Goal: Task Accomplishment & Management: Complete application form

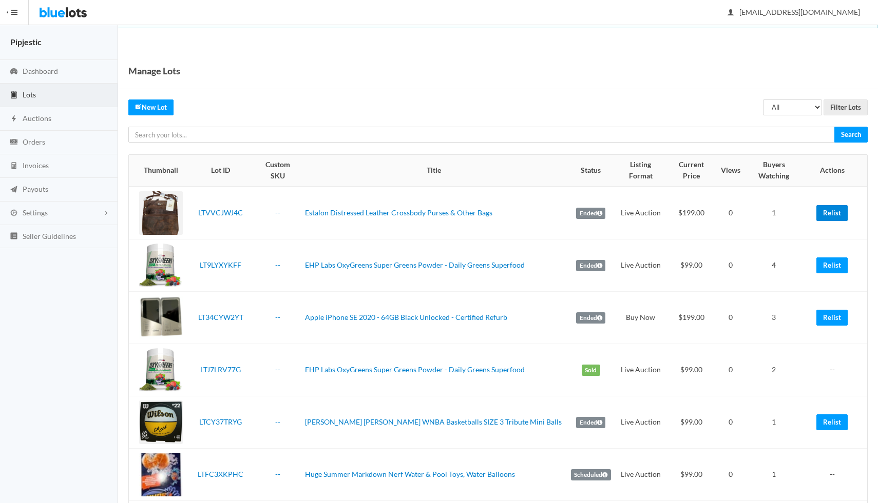
click at [836, 205] on link "Relist" at bounding box center [831, 213] width 31 height 16
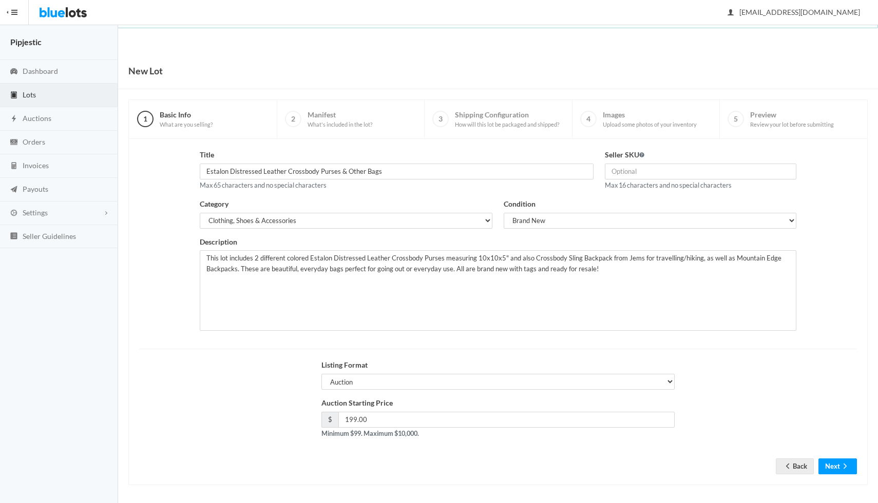
scroll to position [3, 0]
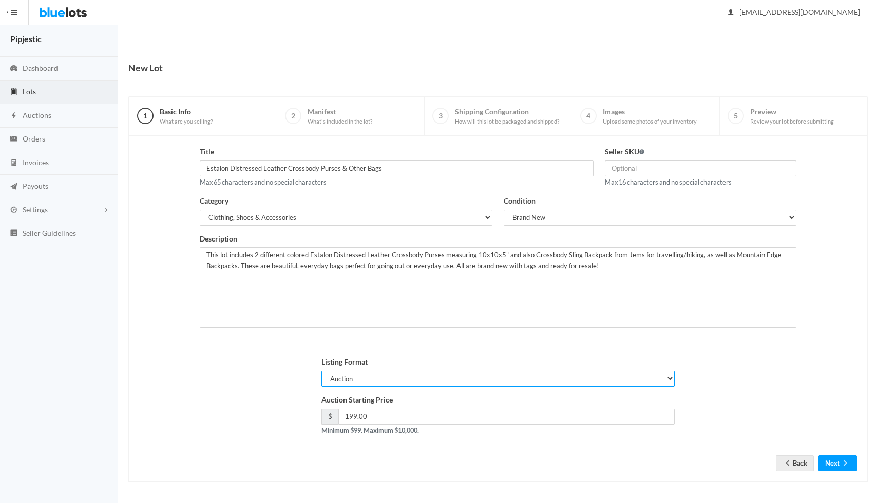
click at [470, 376] on select "Auction Buy Now" at bounding box center [497, 379] width 353 height 16
select select "false"
click at [321, 371] on select "Auction Buy Now" at bounding box center [497, 379] width 353 height 16
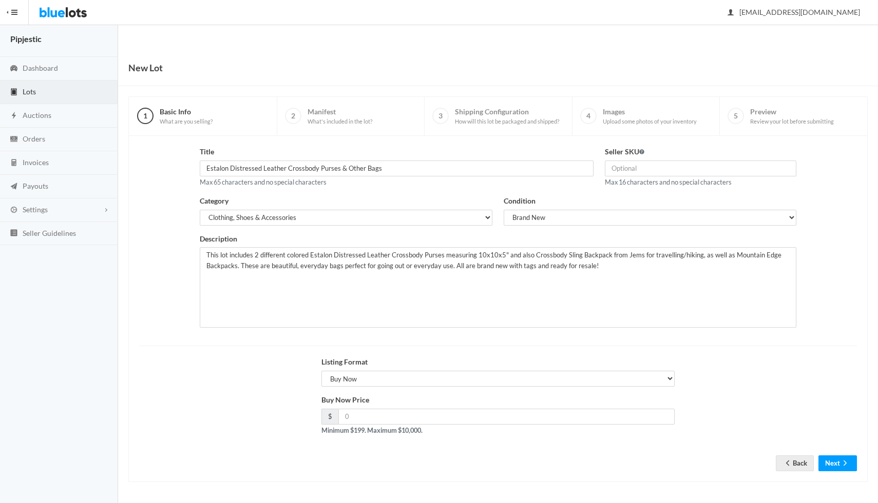
click at [422, 428] on strong "Minimum $199. Maximum $10,000." at bounding box center [371, 431] width 101 height 8
click at [422, 424] on input "number" at bounding box center [506, 417] width 336 height 16
type input "2"
click at [350, 377] on select "Auction Buy Now" at bounding box center [497, 379] width 353 height 16
select select "true"
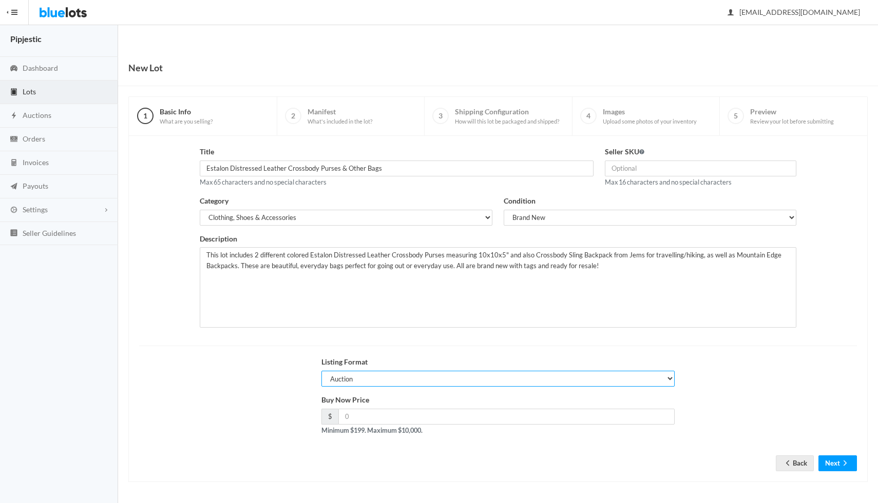
click at [321, 371] on select "Auction Buy Now" at bounding box center [497, 379] width 353 height 16
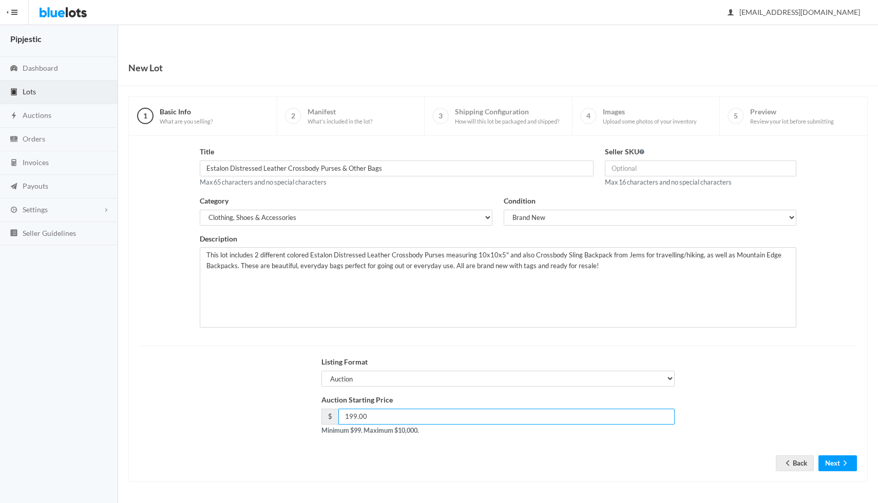
click at [390, 414] on input "199.00" at bounding box center [506, 417] width 336 height 16
type input "175"
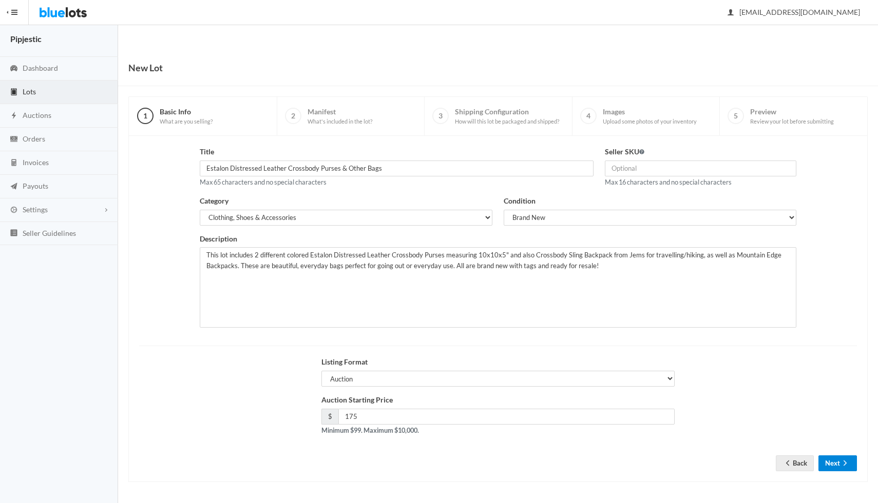
click at [853, 462] on button "Next" at bounding box center [837, 464] width 38 height 16
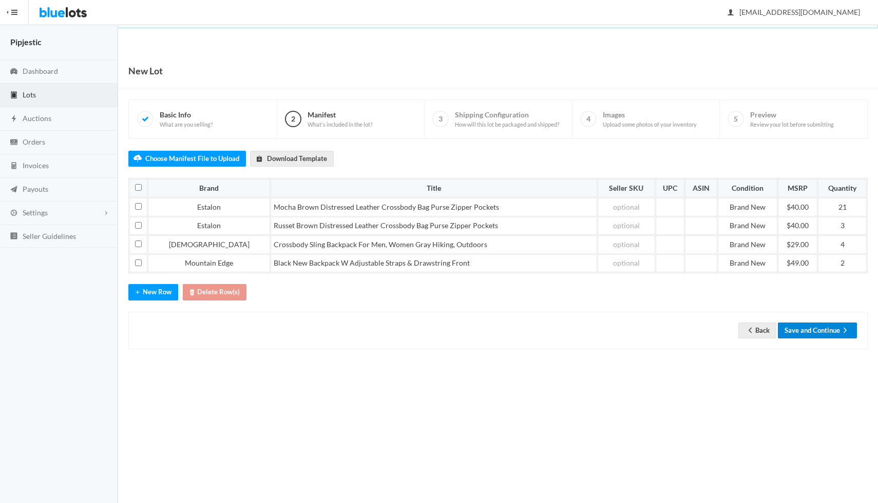
click at [817, 335] on button "Save and Continue" at bounding box center [817, 331] width 79 height 16
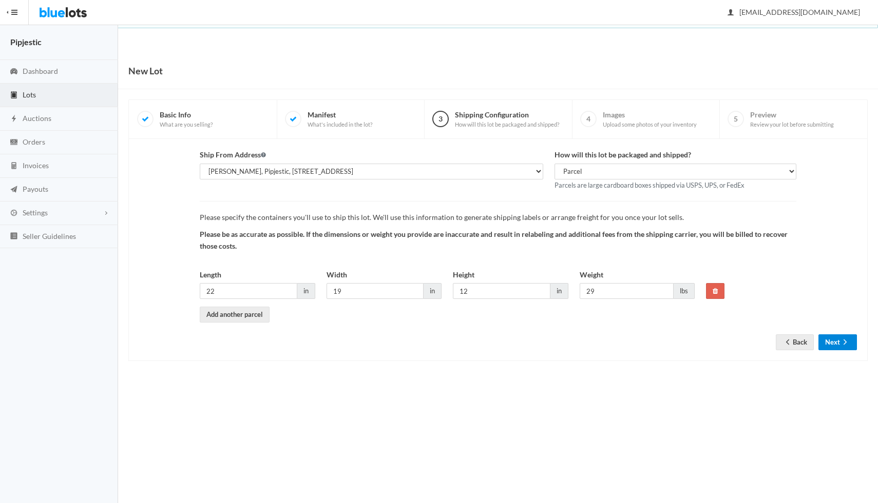
click at [836, 344] on button "Next" at bounding box center [837, 343] width 38 height 16
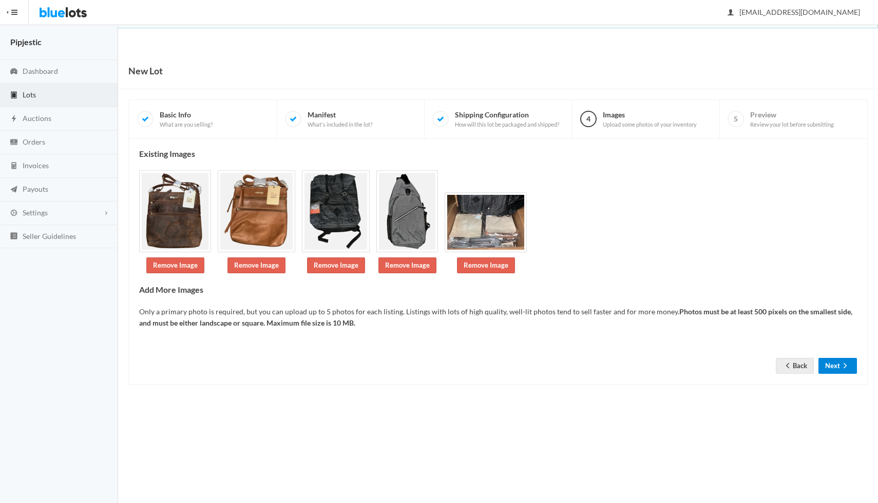
click at [843, 369] on icon "arrow forward" at bounding box center [845, 366] width 10 height 8
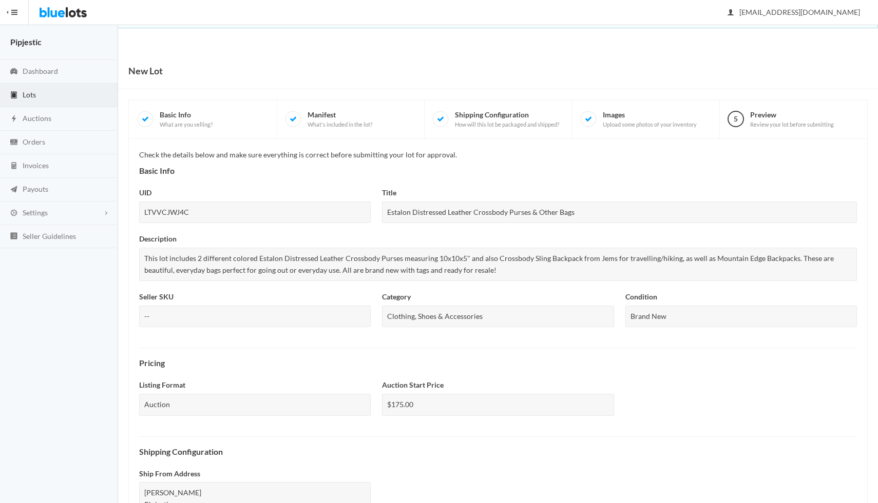
scroll to position [259, 0]
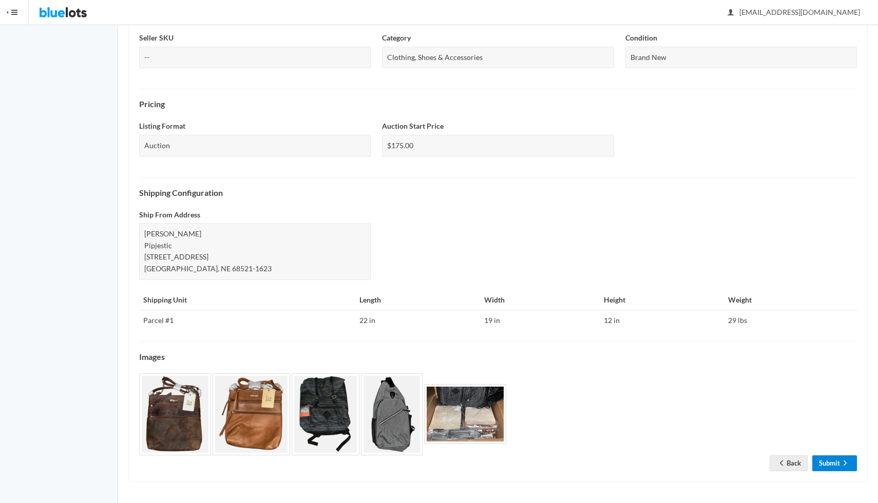
click at [834, 456] on link "Submit" at bounding box center [834, 464] width 45 height 16
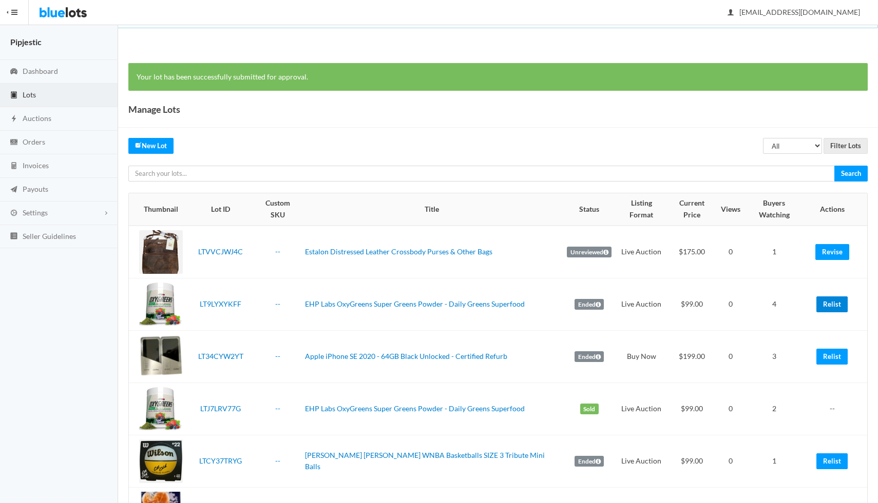
click at [832, 297] on link "Relist" at bounding box center [831, 305] width 31 height 16
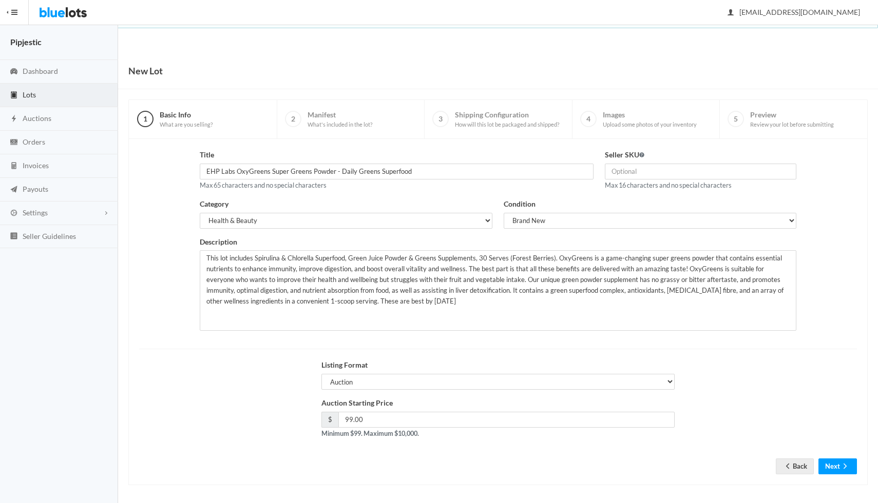
scroll to position [3, 0]
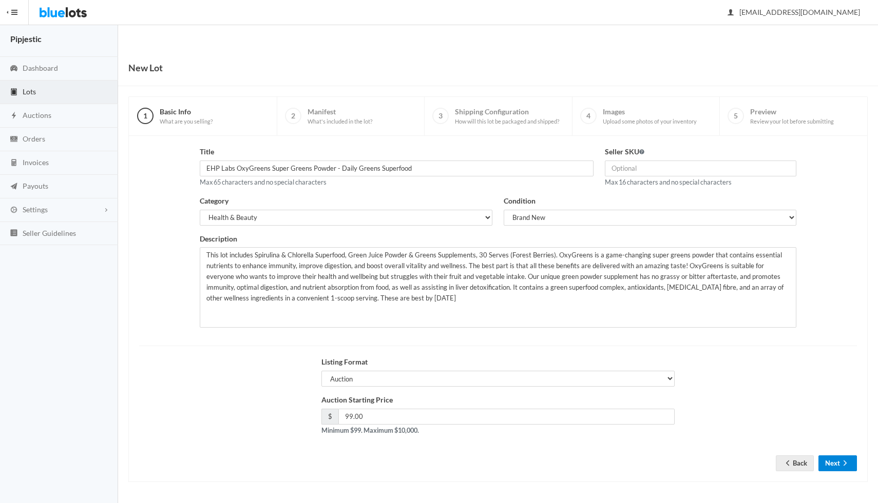
click at [848, 464] on icon "arrow forward" at bounding box center [845, 463] width 10 height 8
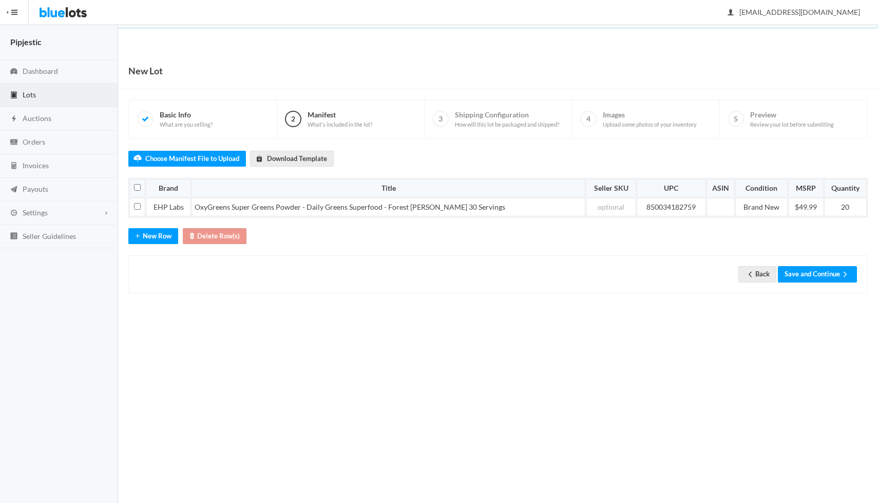
click at [819, 284] on div "Back Save and Continue" at bounding box center [497, 274] width 739 height 37
click at [821, 275] on button "Save and Continue" at bounding box center [817, 274] width 79 height 16
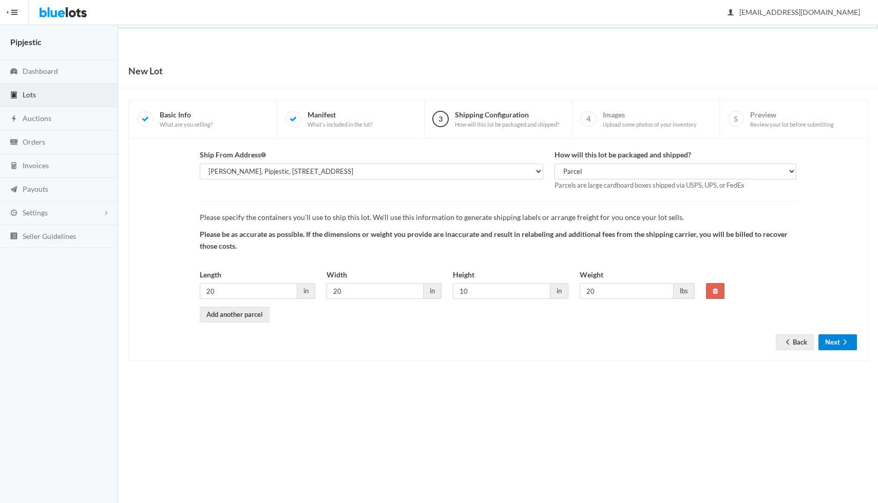
click at [834, 336] on button "Next" at bounding box center [837, 343] width 38 height 16
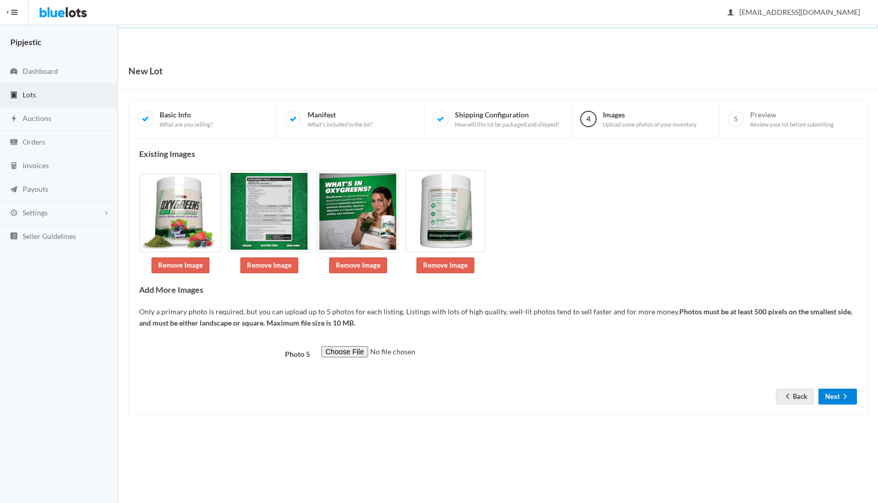
click at [836, 403] on button "Next" at bounding box center [837, 397] width 38 height 16
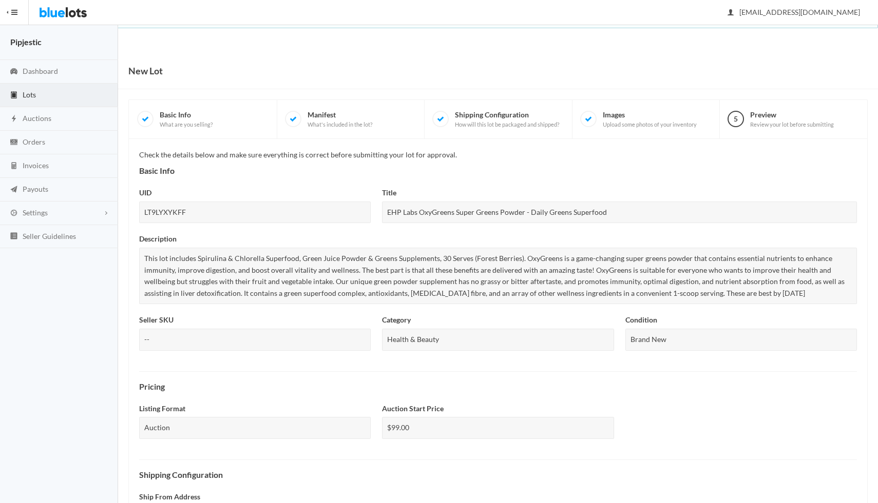
scroll to position [283, 0]
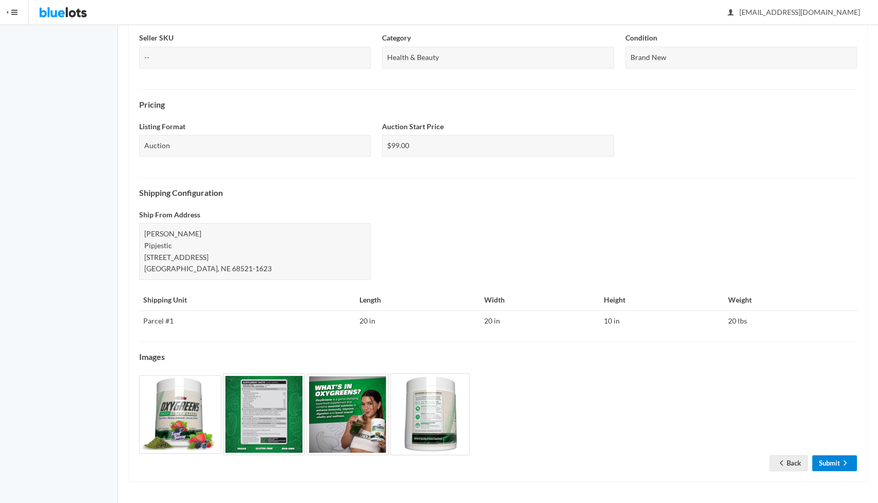
click at [836, 461] on link "Submit" at bounding box center [834, 464] width 45 height 16
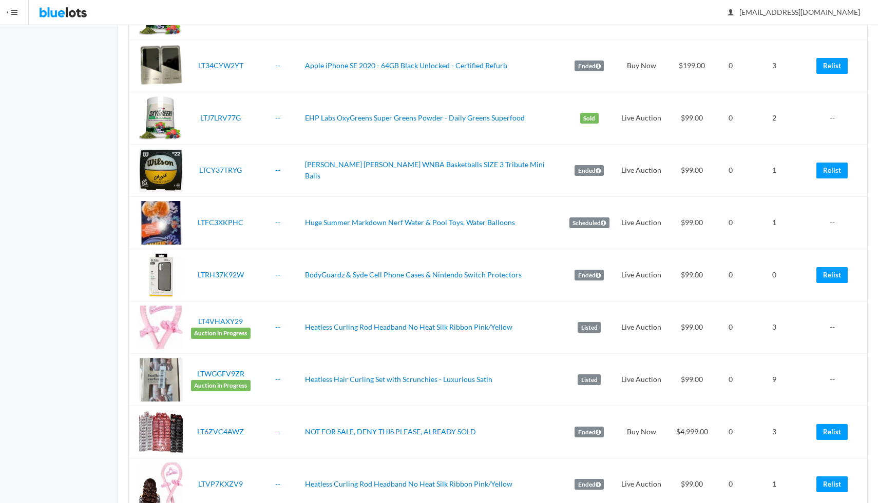
scroll to position [302, 0]
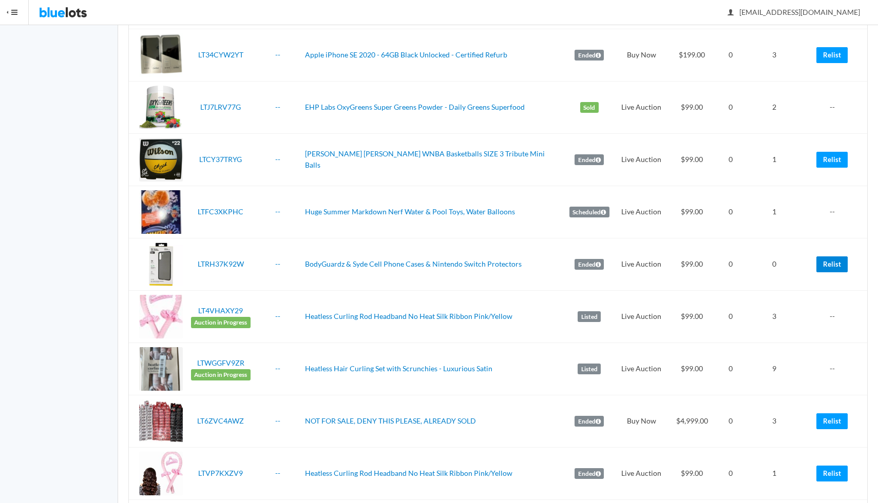
click at [839, 257] on link "Relist" at bounding box center [831, 265] width 31 height 16
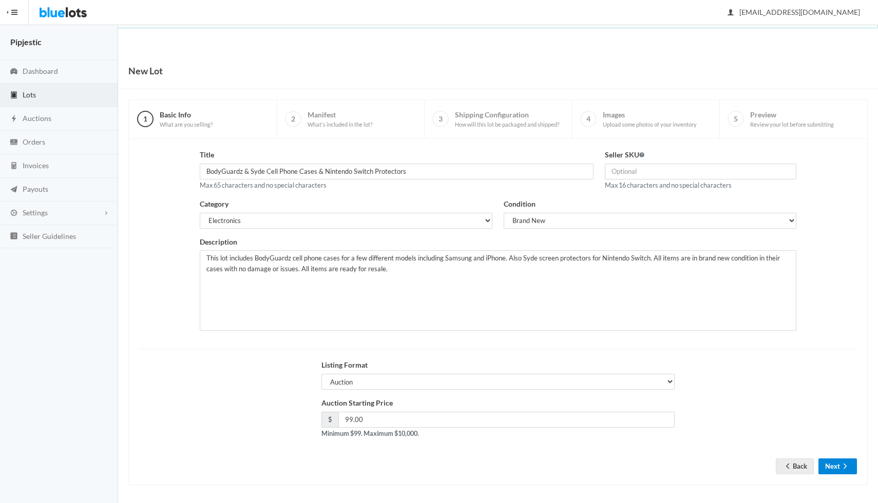
click at [835, 464] on button "Next" at bounding box center [837, 467] width 38 height 16
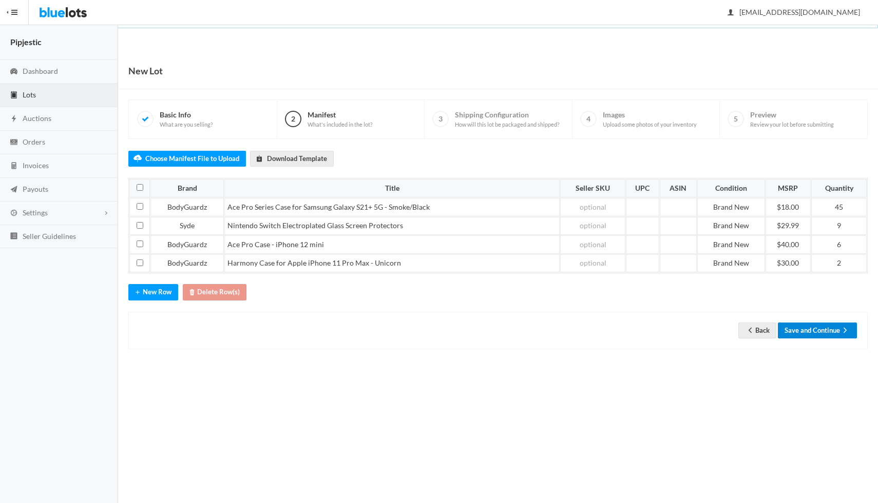
click at [821, 333] on button "Save and Continue" at bounding box center [817, 331] width 79 height 16
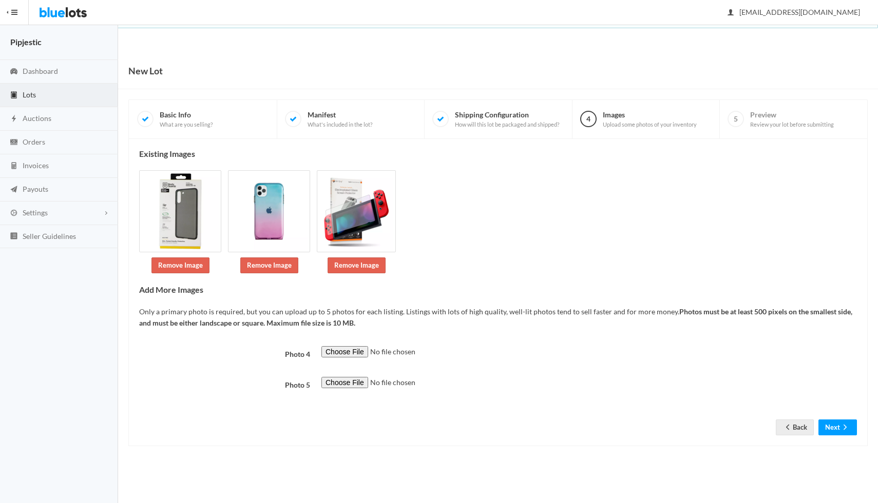
click at [365, 223] on img at bounding box center [356, 211] width 79 height 82
click at [835, 435] on button "Next" at bounding box center [837, 428] width 38 height 16
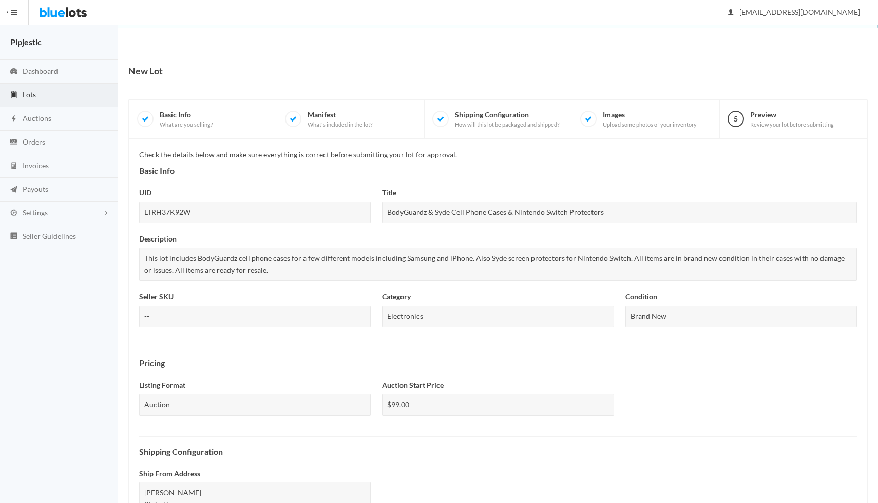
scroll to position [259, 0]
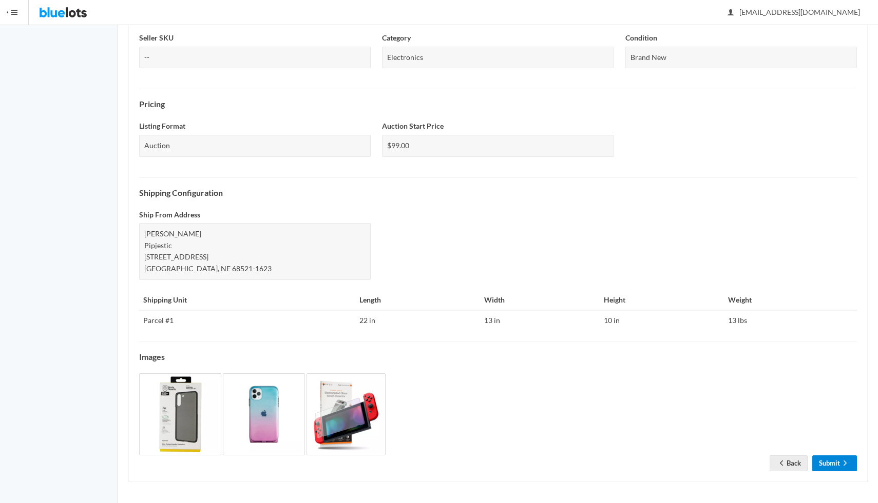
click at [843, 468] on ion-icon "arrow forward" at bounding box center [845, 464] width 10 height 10
